Goal: Transaction & Acquisition: Download file/media

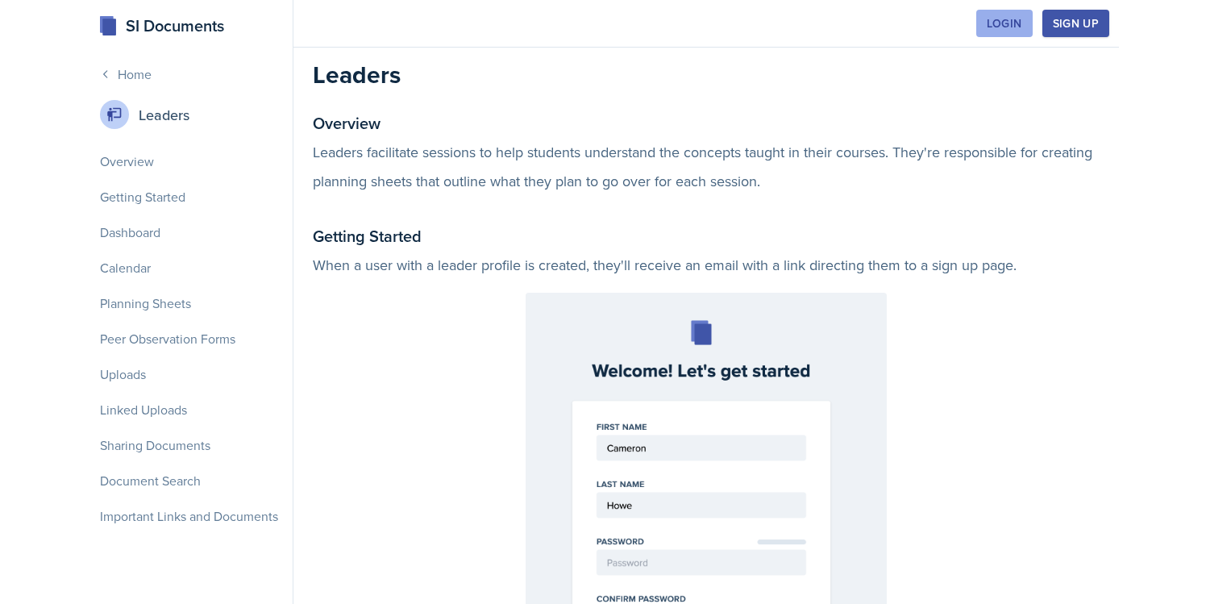
click at [994, 31] on button "Login" at bounding box center [1004, 23] width 56 height 27
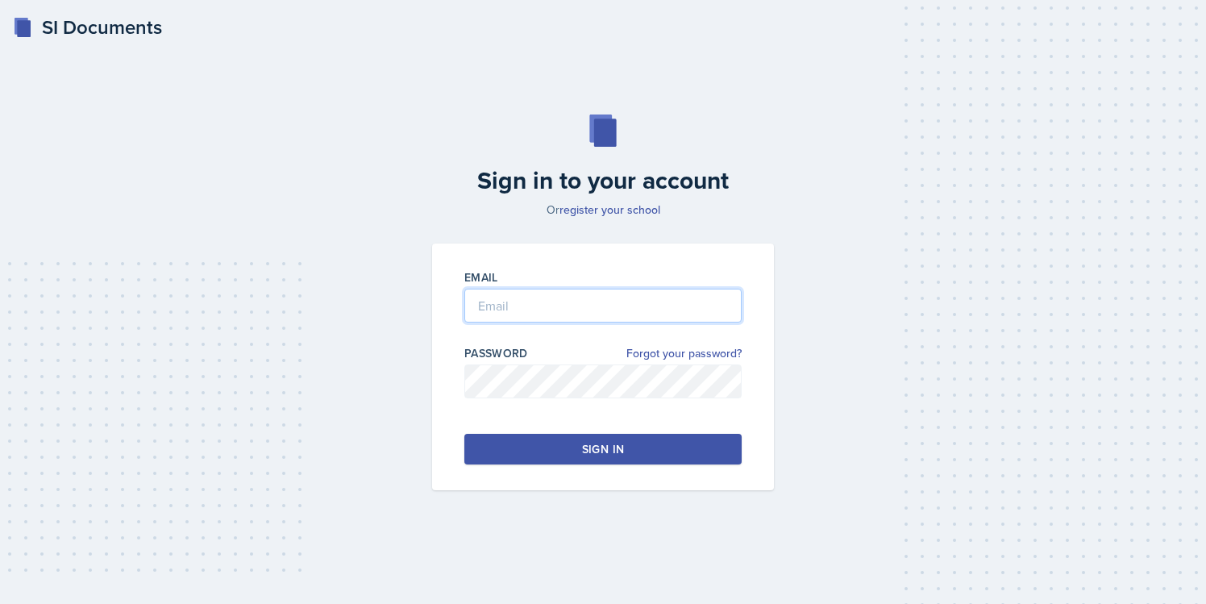
click at [522, 294] on input "email" at bounding box center [602, 306] width 277 height 34
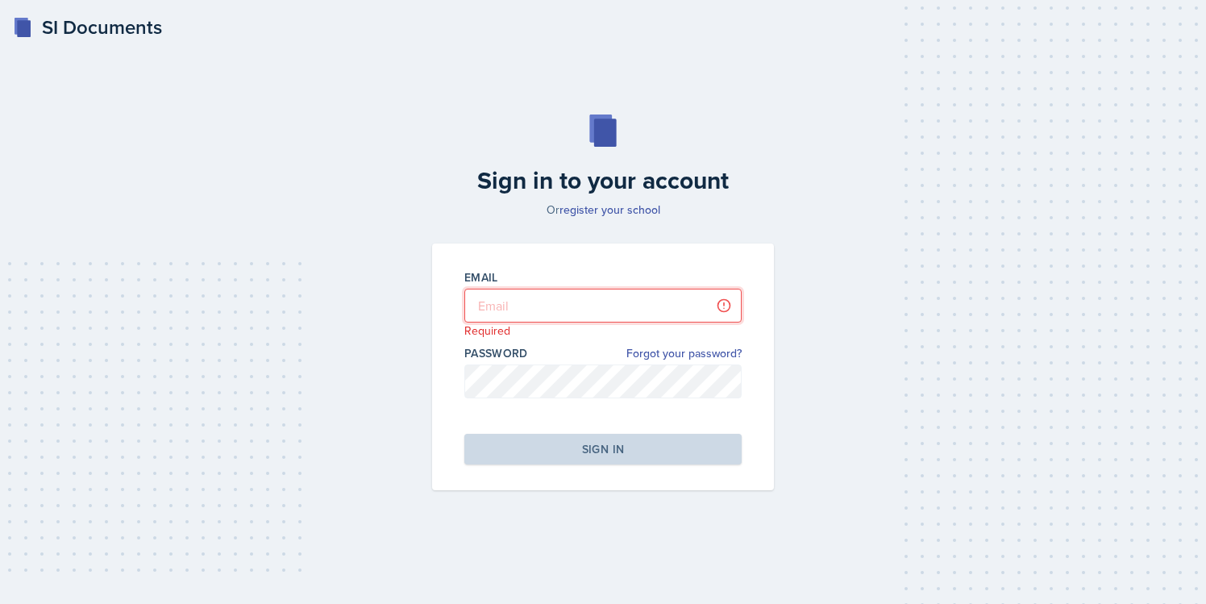
type input "[EMAIL_ADDRESS][DOMAIN_NAME]"
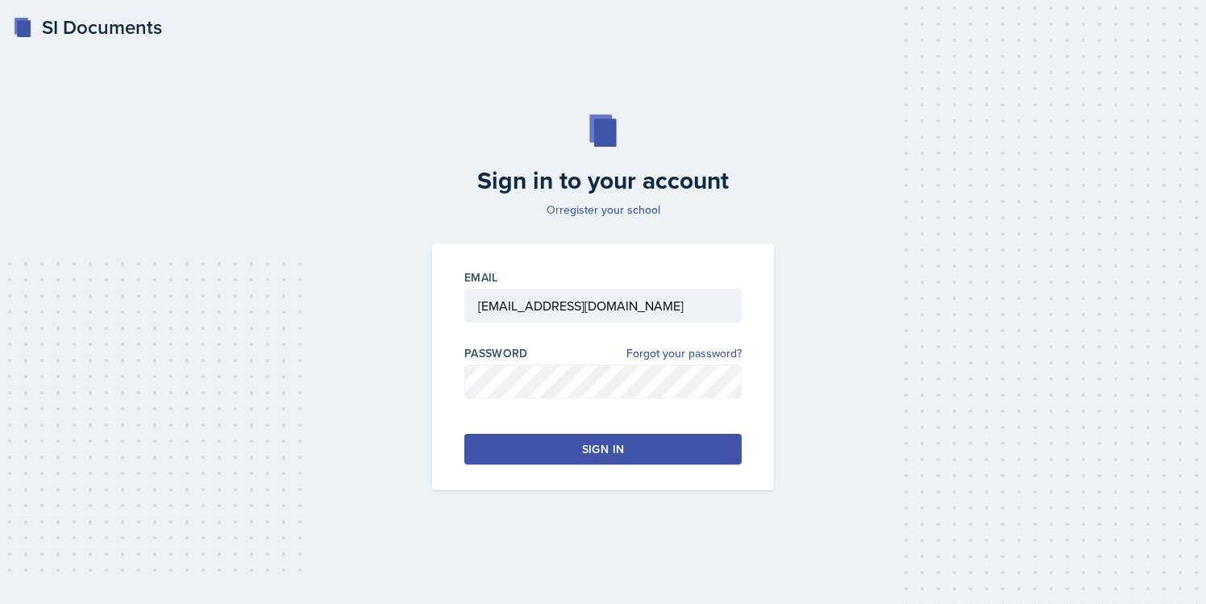
click at [579, 446] on button "Sign in" at bounding box center [602, 449] width 277 height 31
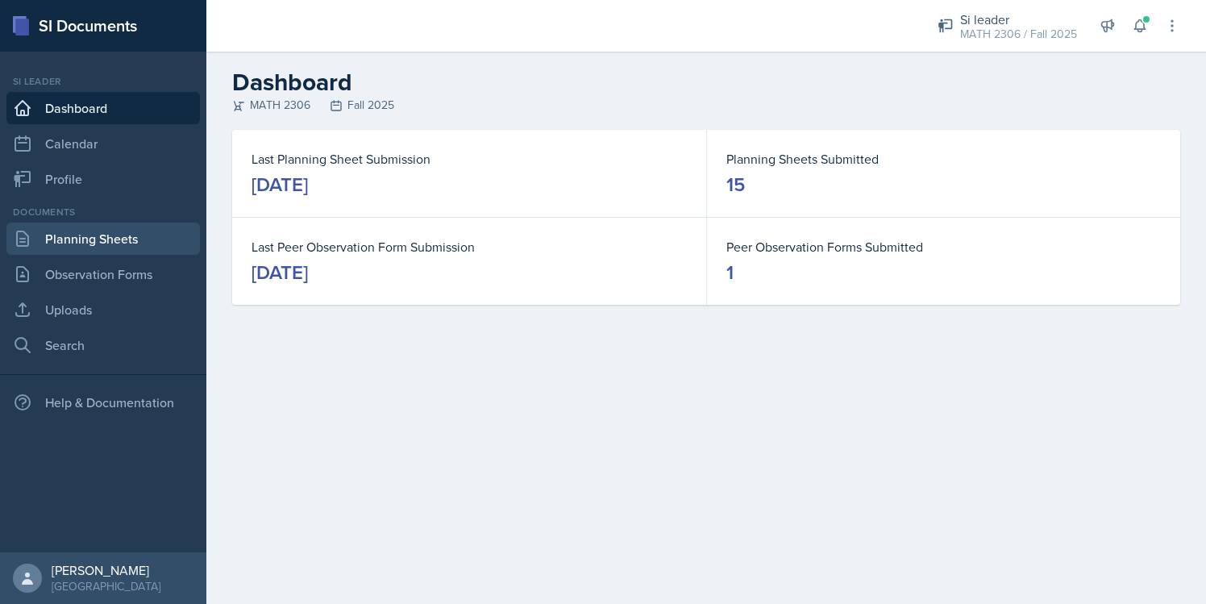
click at [110, 236] on link "Planning Sheets" at bounding box center [102, 239] width 193 height 32
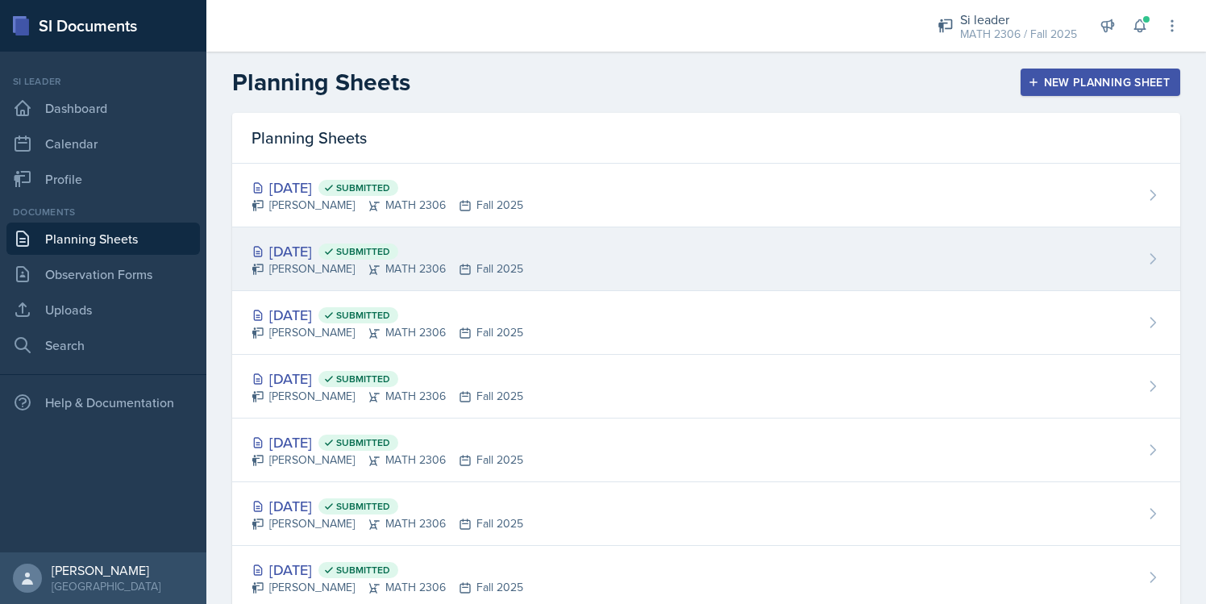
click at [316, 255] on div "[DATE] Submitted" at bounding box center [388, 251] width 272 height 22
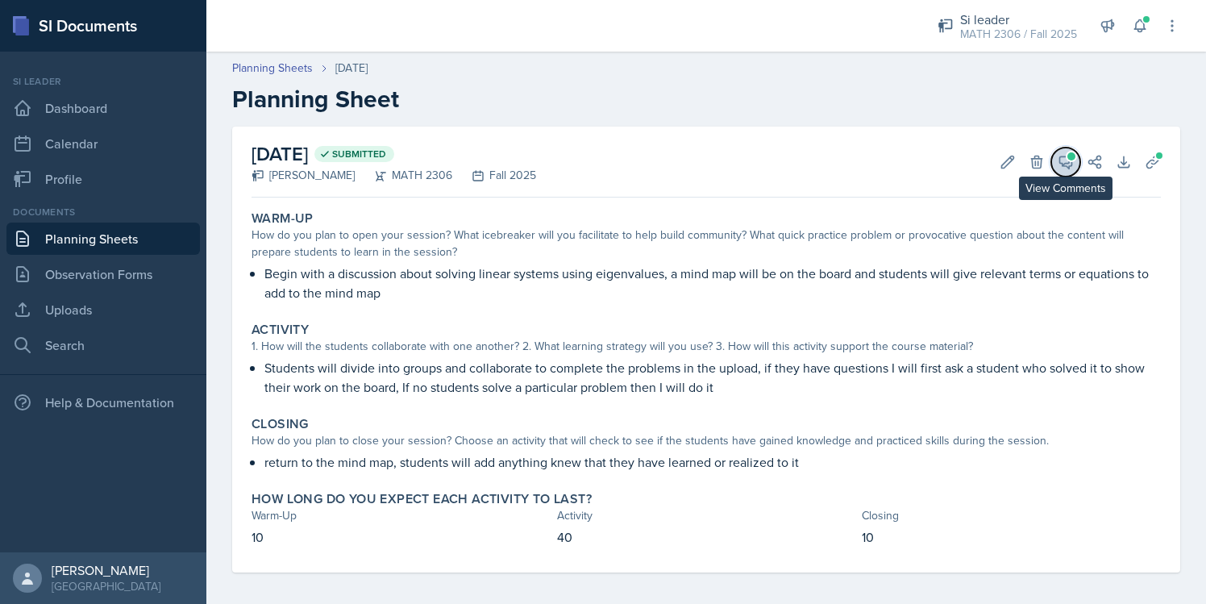
click at [1071, 159] on span at bounding box center [1071, 156] width 8 height 8
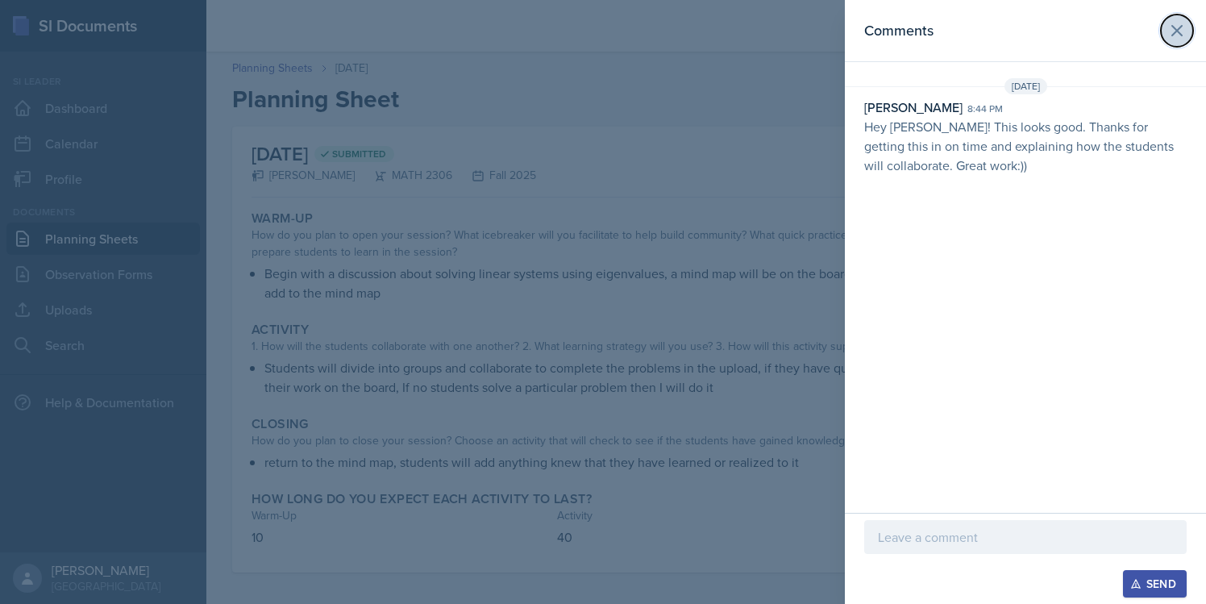
click at [1175, 41] on button at bounding box center [1177, 31] width 32 height 32
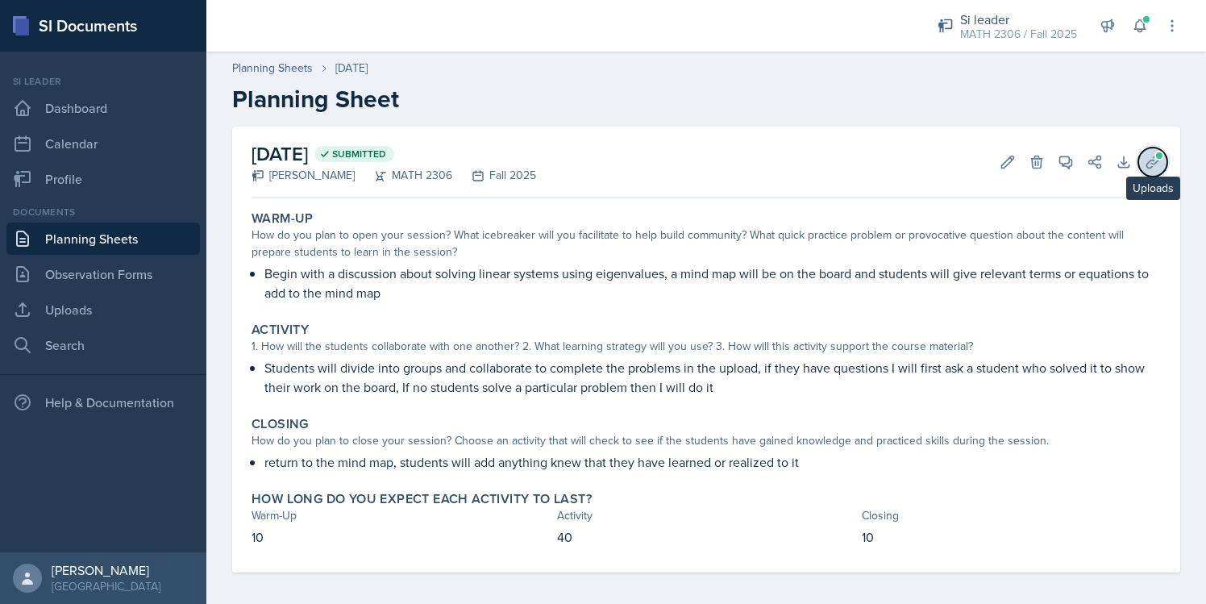
click at [1147, 163] on icon at bounding box center [1152, 162] width 12 height 12
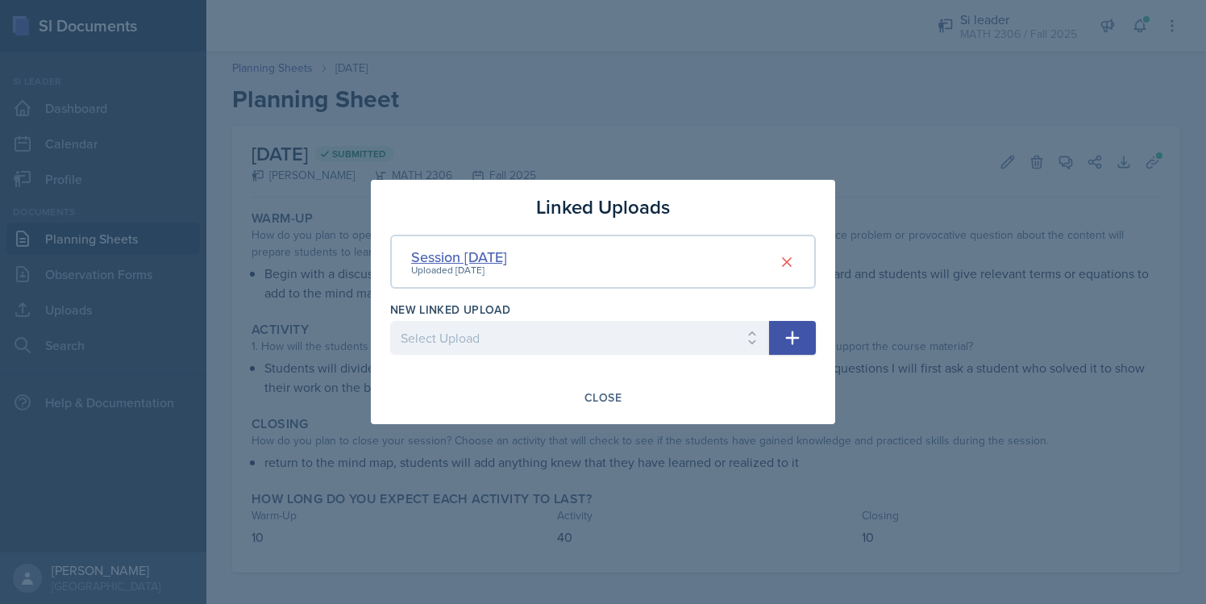
click at [481, 253] on div "Session [DATE]" at bounding box center [459, 257] width 96 height 22
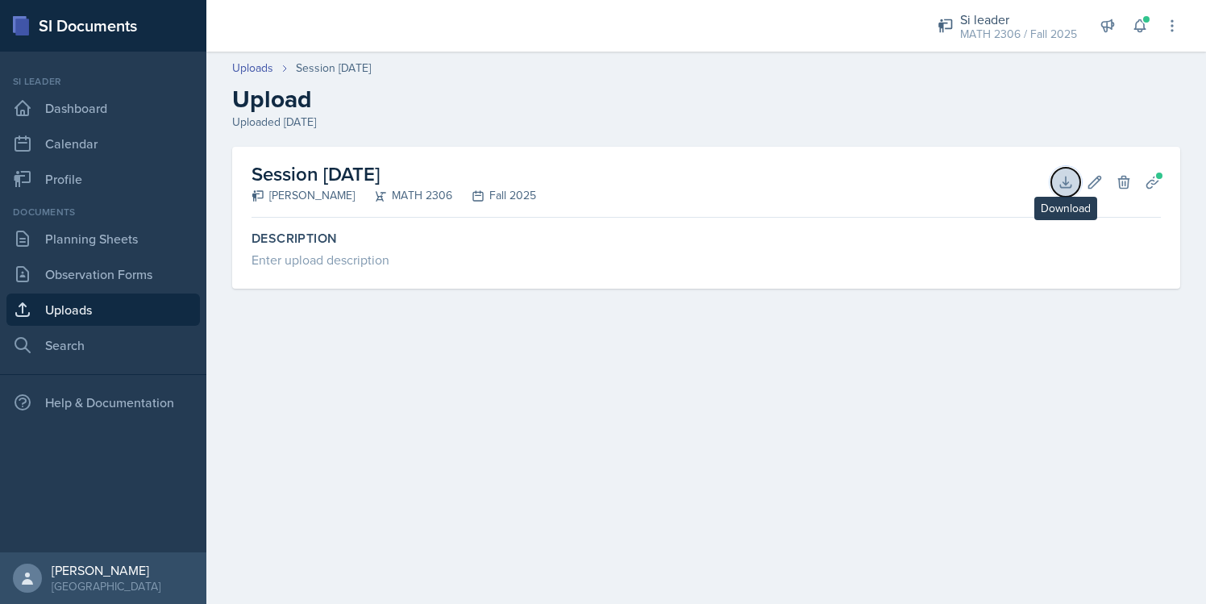
click at [1059, 181] on icon at bounding box center [1066, 182] width 16 height 16
click at [83, 243] on link "Planning Sheets" at bounding box center [102, 239] width 193 height 32
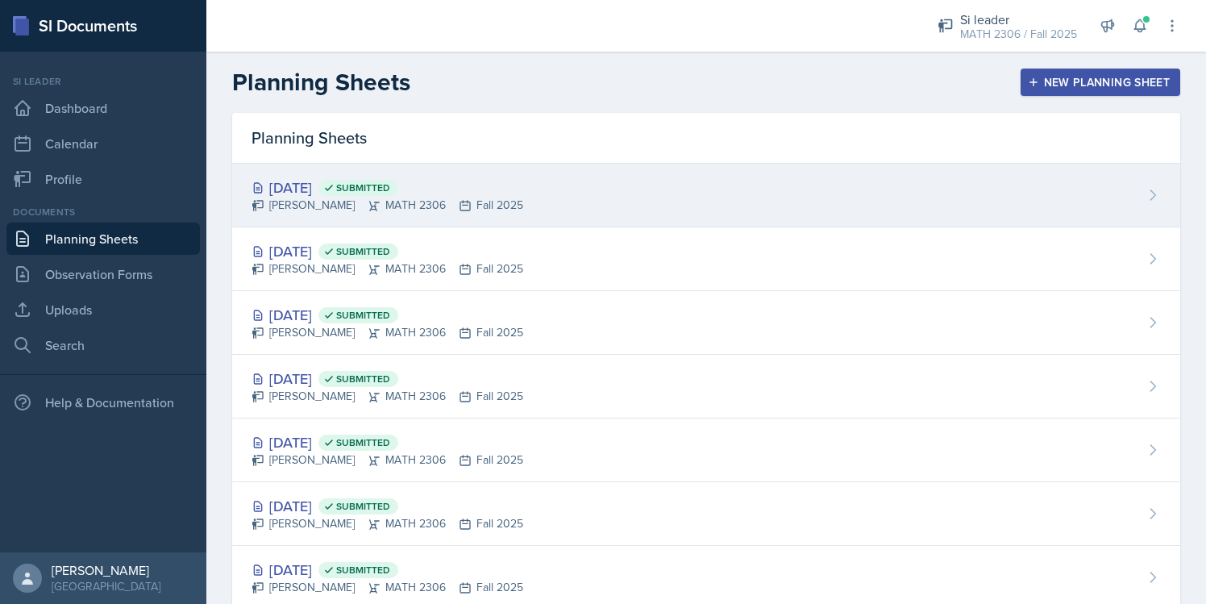
click at [266, 188] on div "[DATE] Submitted" at bounding box center [388, 188] width 272 height 22
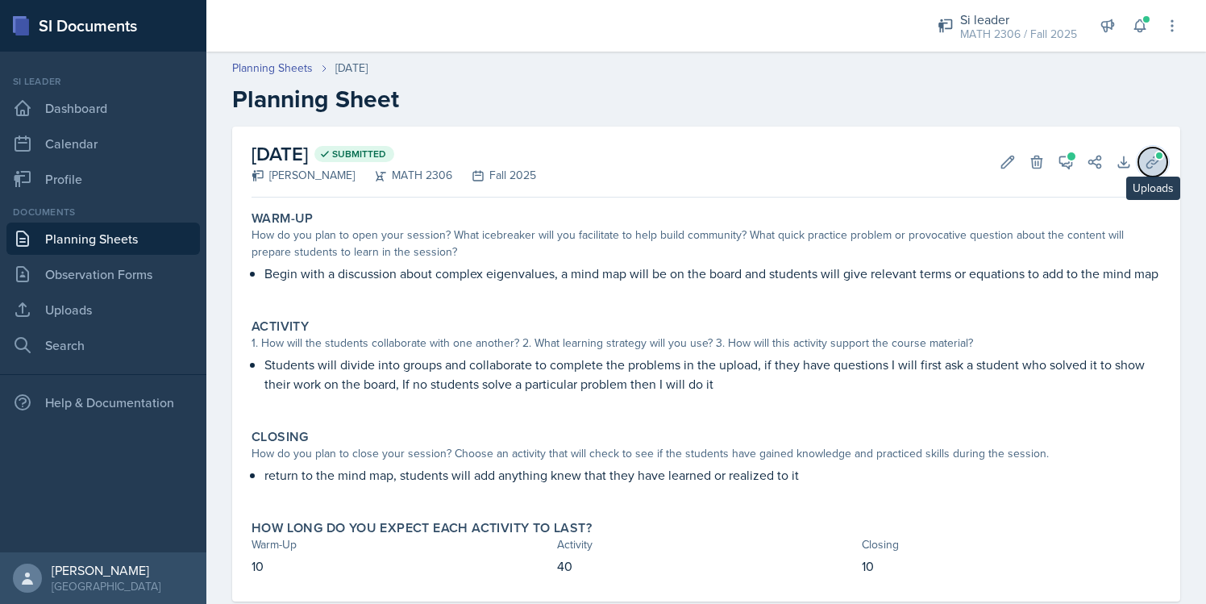
click at [1150, 167] on icon at bounding box center [1153, 162] width 16 height 16
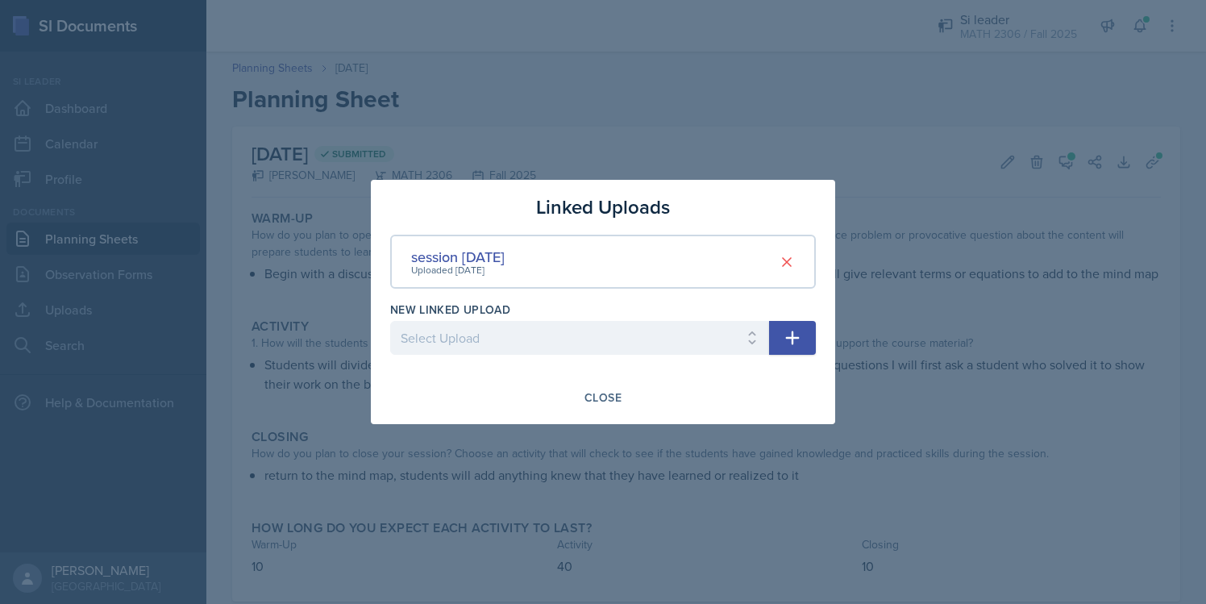
click at [479, 264] on div "Uploaded [DATE]" at bounding box center [458, 270] width 94 height 15
click at [479, 263] on div "Uploaded [DATE]" at bounding box center [458, 270] width 94 height 15
click at [481, 260] on div "session [DATE]" at bounding box center [458, 257] width 94 height 22
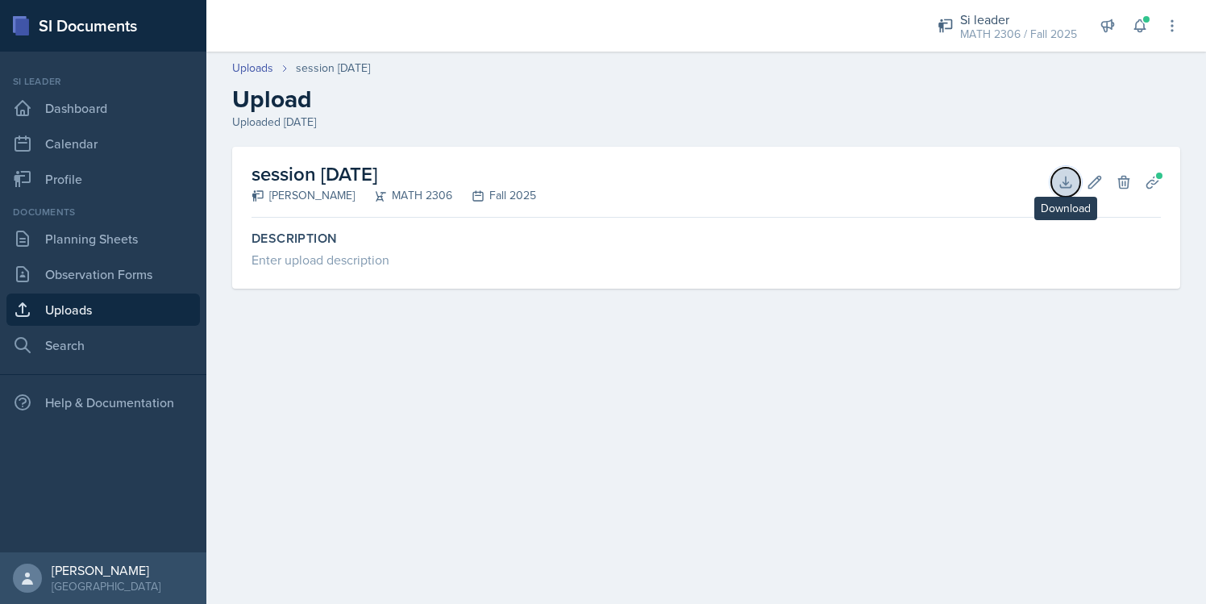
click at [1060, 172] on button "Download" at bounding box center [1065, 182] width 29 height 29
